Goal: Task Accomplishment & Management: Complete application form

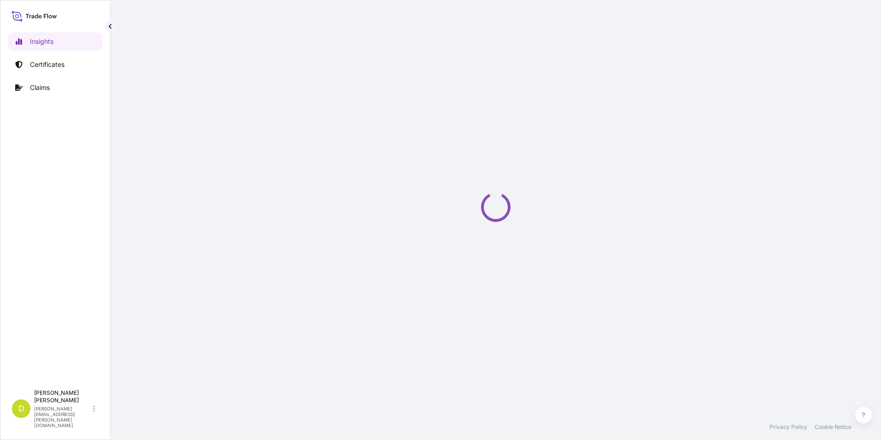
select select "2025"
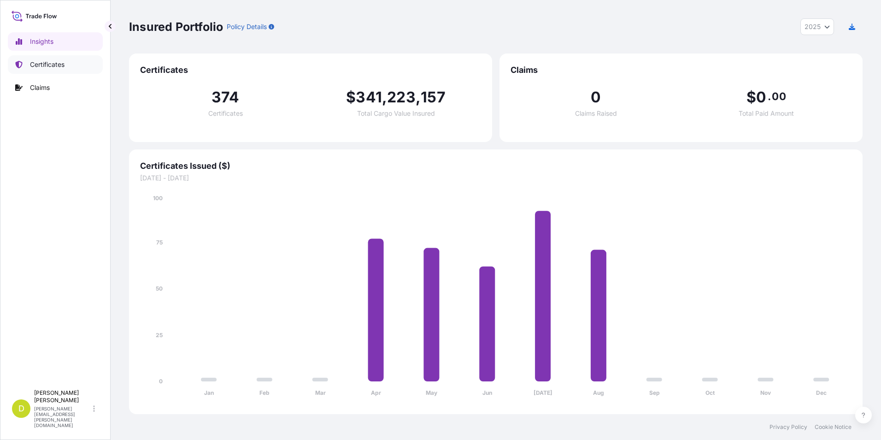
click at [67, 69] on link "Certificates" at bounding box center [55, 64] width 95 height 18
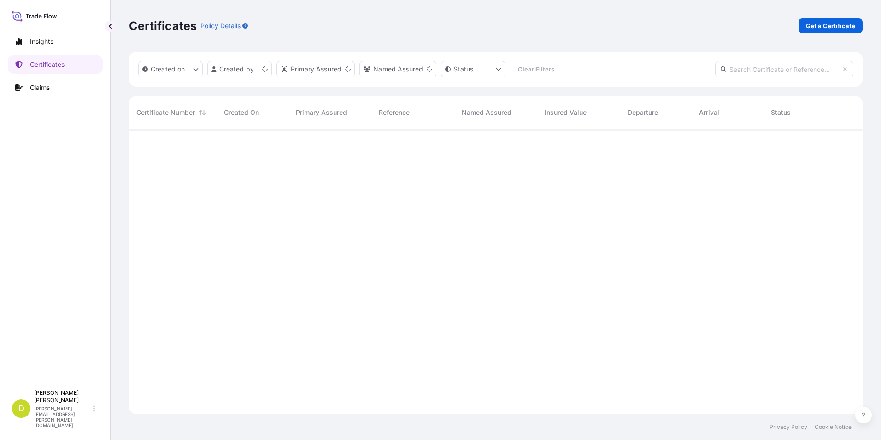
scroll to position [283, 727]
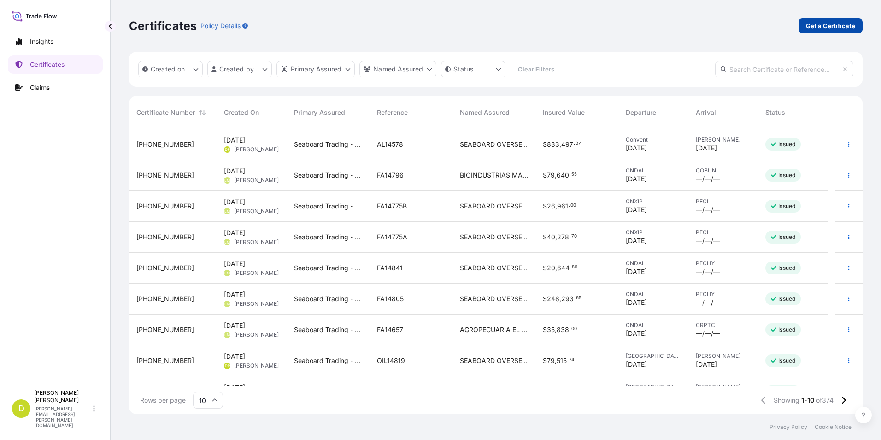
click at [829, 28] on p "Get a Certificate" at bounding box center [830, 25] width 49 height 9
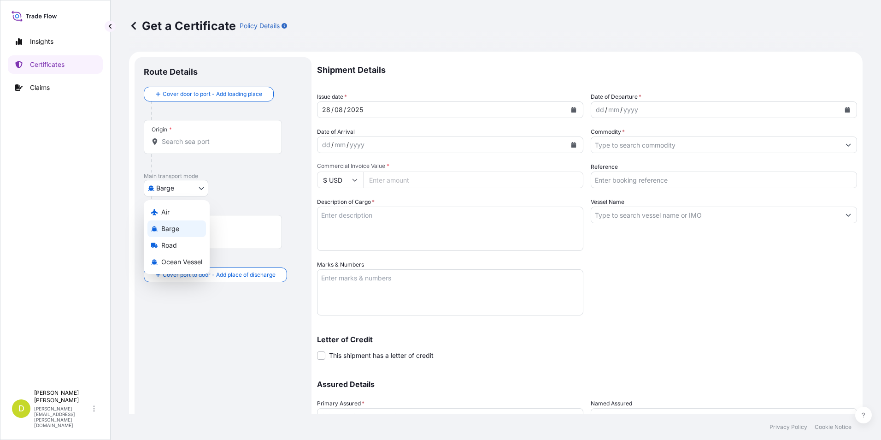
click at [168, 185] on body "Insights Certificates Claims D [PERSON_NAME] [PERSON_NAME][EMAIL_ADDRESS][PERSO…" at bounding box center [440, 220] width 881 height 440
click at [200, 267] on div "Ocean Vessel" at bounding box center [176, 262] width 59 height 17
select select "Ocean Vessel"
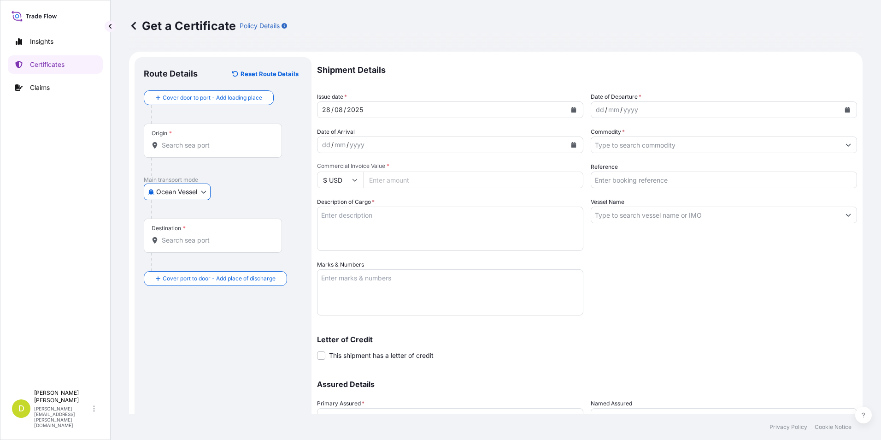
click at [229, 151] on div "Origin *" at bounding box center [213, 141] width 138 height 34
click at [229, 150] on input "Origin *" at bounding box center [216, 145] width 109 height 9
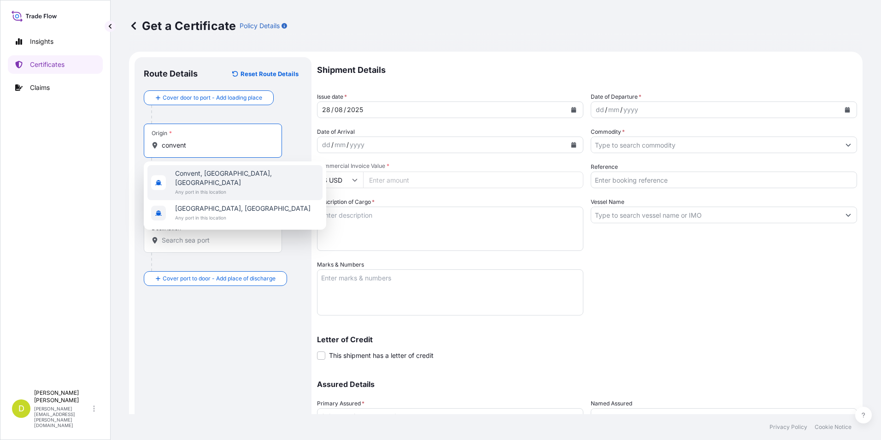
click at [239, 169] on div "Convent, [GEOGRAPHIC_DATA], [GEOGRAPHIC_DATA] Any port in this location" at bounding box center [234, 182] width 175 height 35
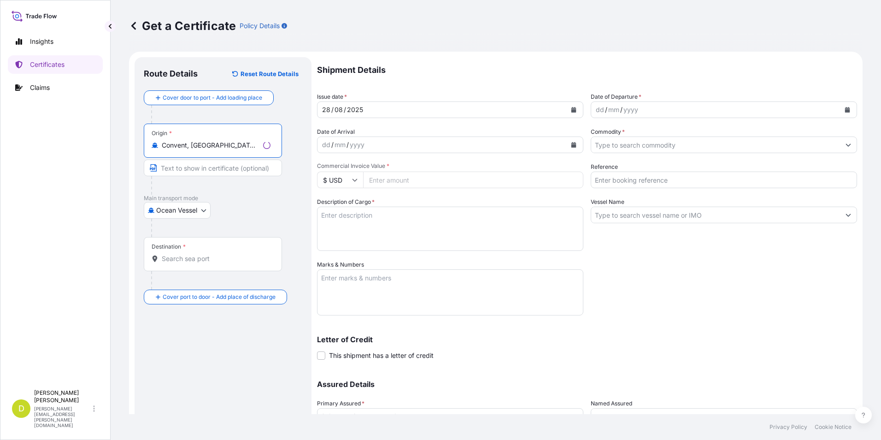
type input "Convent, [GEOGRAPHIC_DATA], [GEOGRAPHIC_DATA]"
click at [178, 167] on input "Text to appear on certificate" at bounding box center [213, 167] width 138 height 17
paste input "CONVENT, [US_STATE]- [GEOGRAPHIC_DATA]"
type input "CONVENT, [US_STATE]- [GEOGRAPHIC_DATA]"
drag, startPoint x: 276, startPoint y: 256, endPoint x: 251, endPoint y: 260, distance: 25.2
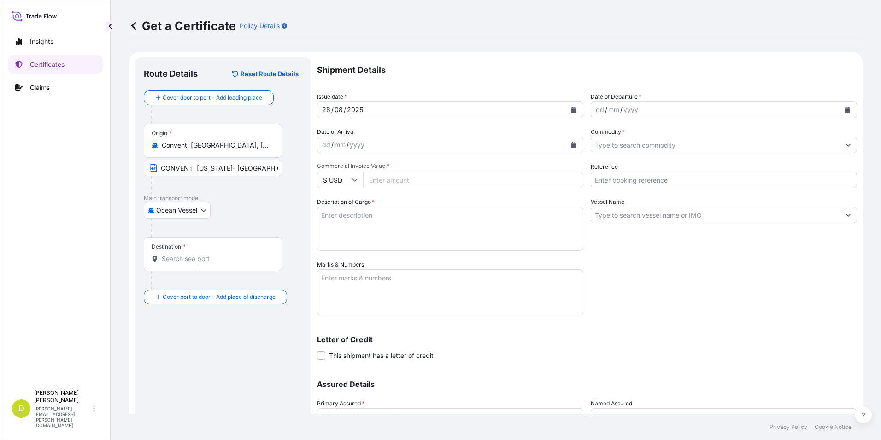
click at [276, 256] on div "Destination *" at bounding box center [213, 254] width 138 height 34
click at [271, 256] on input "Destination *" at bounding box center [216, 258] width 109 height 9
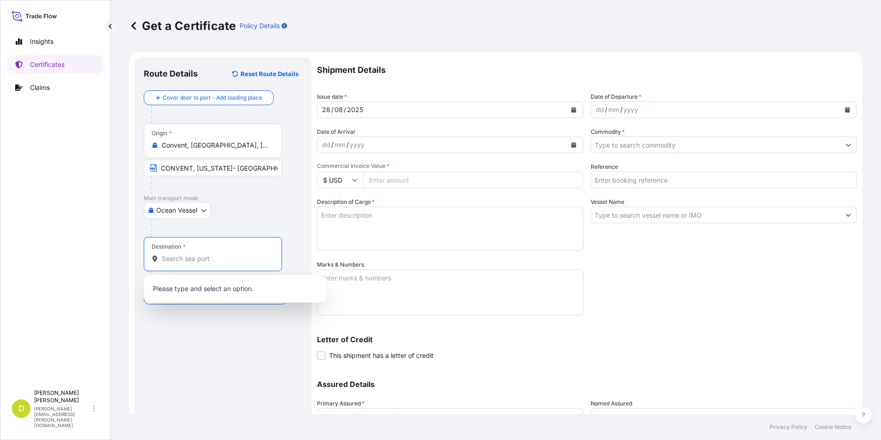
click at [251, 260] on input "Destination *" at bounding box center [216, 258] width 109 height 9
paste input "[GEOGRAPHIC_DATA], [GEOGRAPHIC_DATA]"
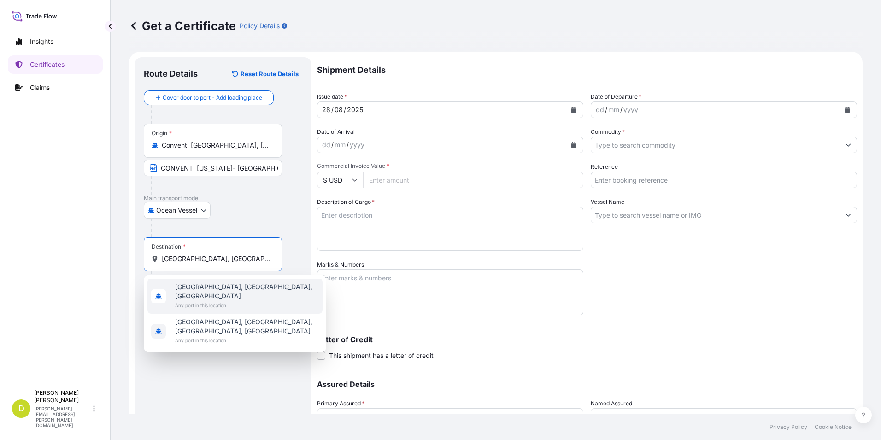
click at [203, 289] on span "[GEOGRAPHIC_DATA], [GEOGRAPHIC_DATA], [GEOGRAPHIC_DATA]" at bounding box center [247, 291] width 144 height 18
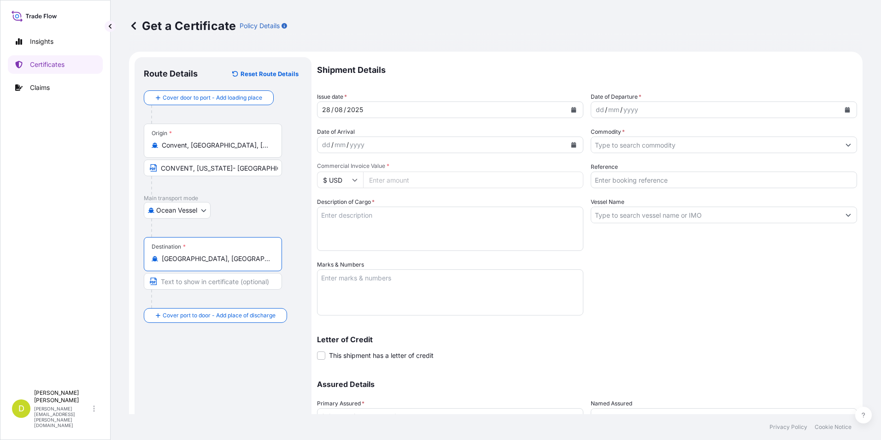
type input "[GEOGRAPHIC_DATA], [GEOGRAPHIC_DATA], [GEOGRAPHIC_DATA]"
click at [215, 280] on input "Text to appear on certificate" at bounding box center [213, 281] width 138 height 17
paste input "[GEOGRAPHIC_DATA], [GEOGRAPHIC_DATA]"
type input "[GEOGRAPHIC_DATA], [GEOGRAPHIC_DATA]"
click at [599, 110] on div "dd" at bounding box center [600, 109] width 10 height 11
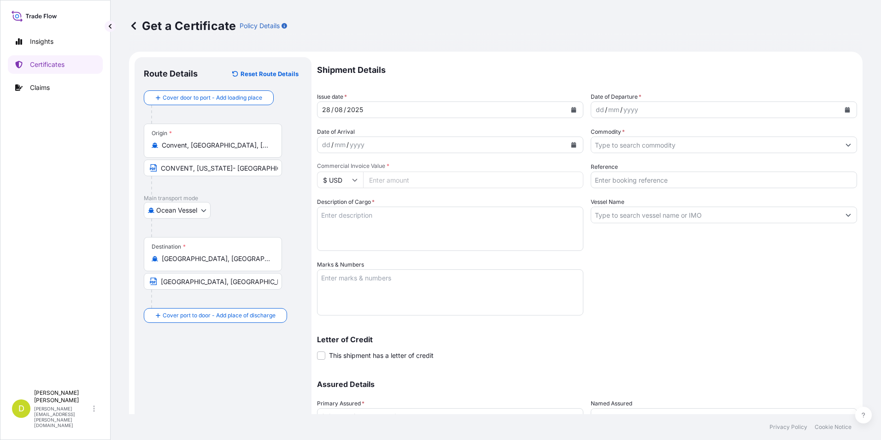
click at [598, 109] on div "dd" at bounding box center [600, 109] width 10 height 11
